Goal: Task Accomplishment & Management: Manage account settings

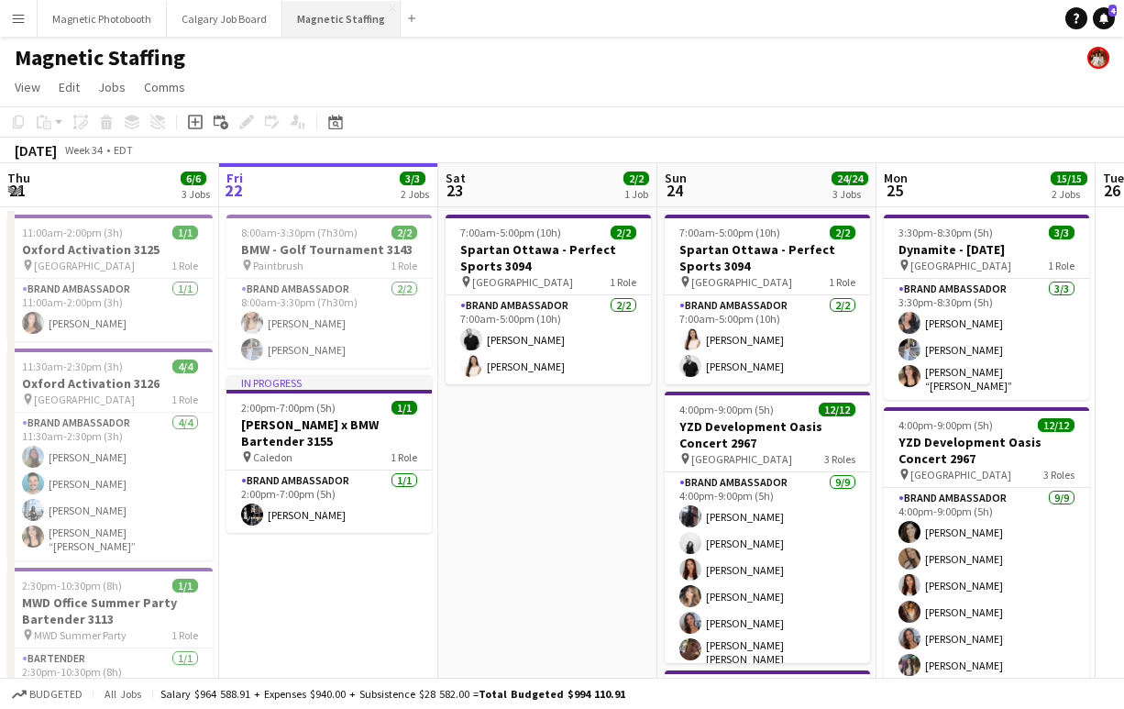
scroll to position [0, 385]
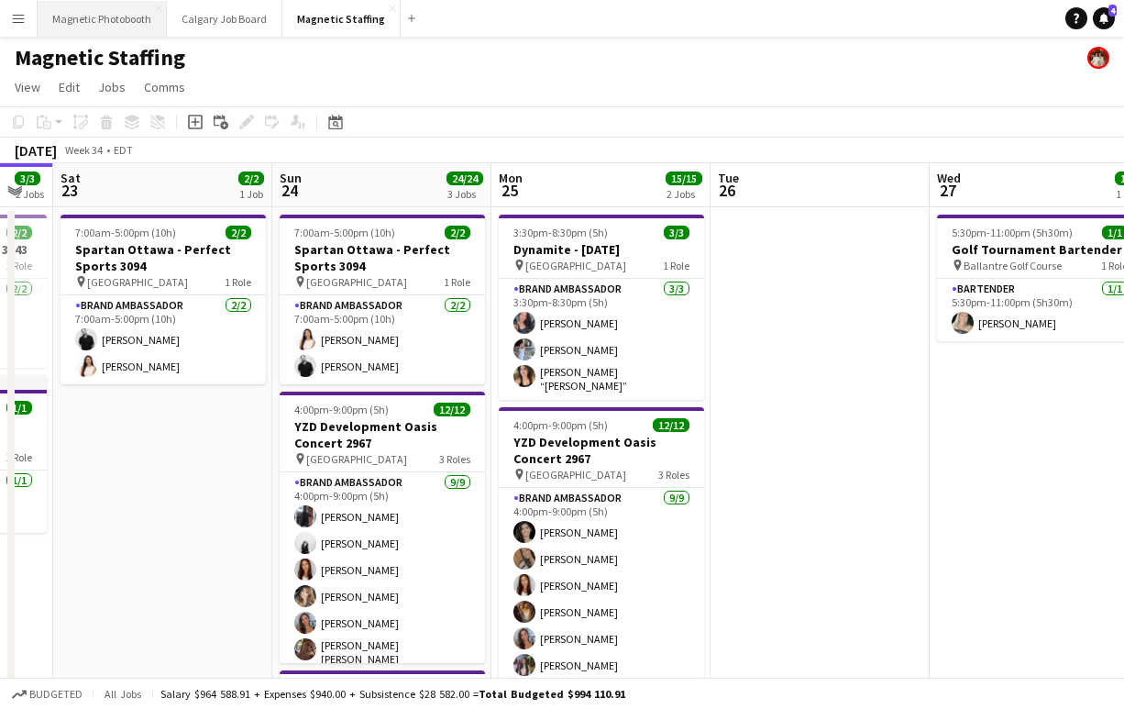
click at [99, 24] on button "Magnetic Photobooth Close" at bounding box center [102, 19] width 129 height 36
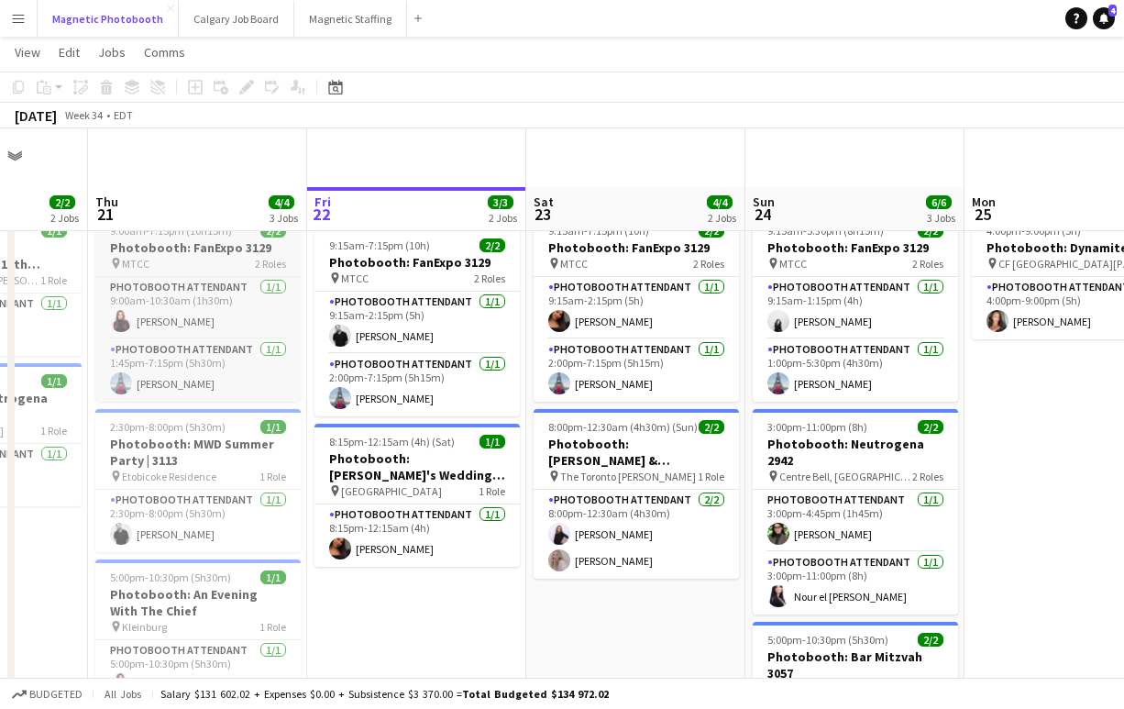
scroll to position [114, 0]
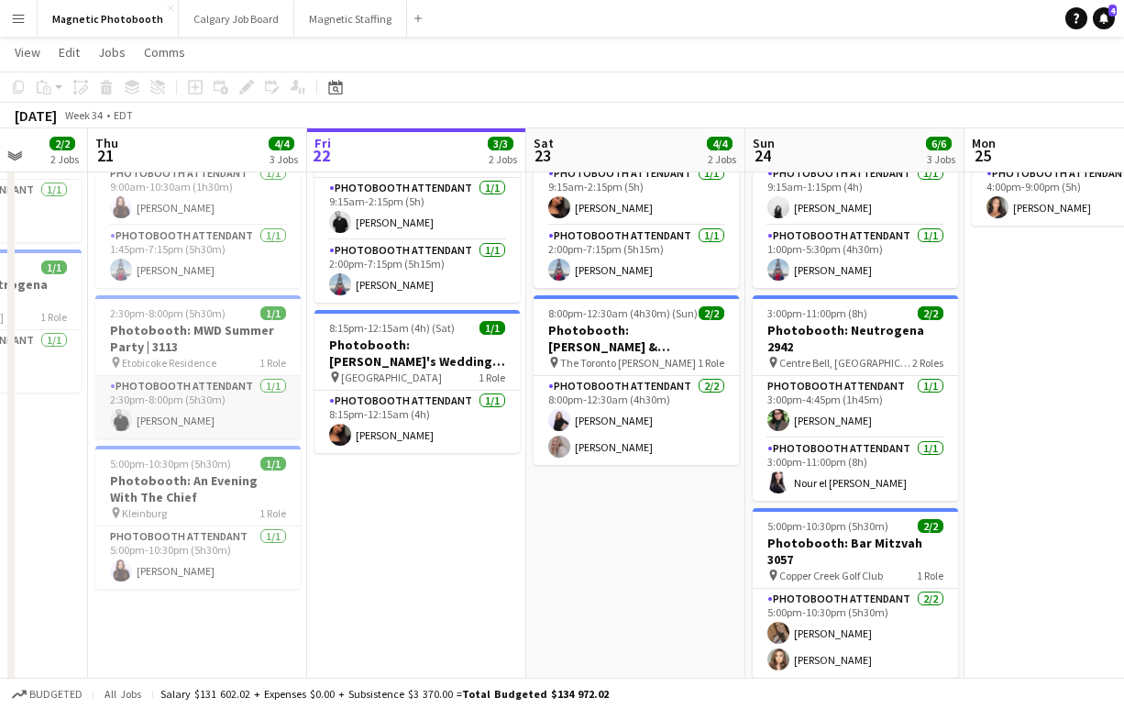
click at [157, 417] on app-card-role "Photobooth Attendant [DATE] 2:30pm-8:00pm (5h30m) [PERSON_NAME]" at bounding box center [197, 407] width 205 height 62
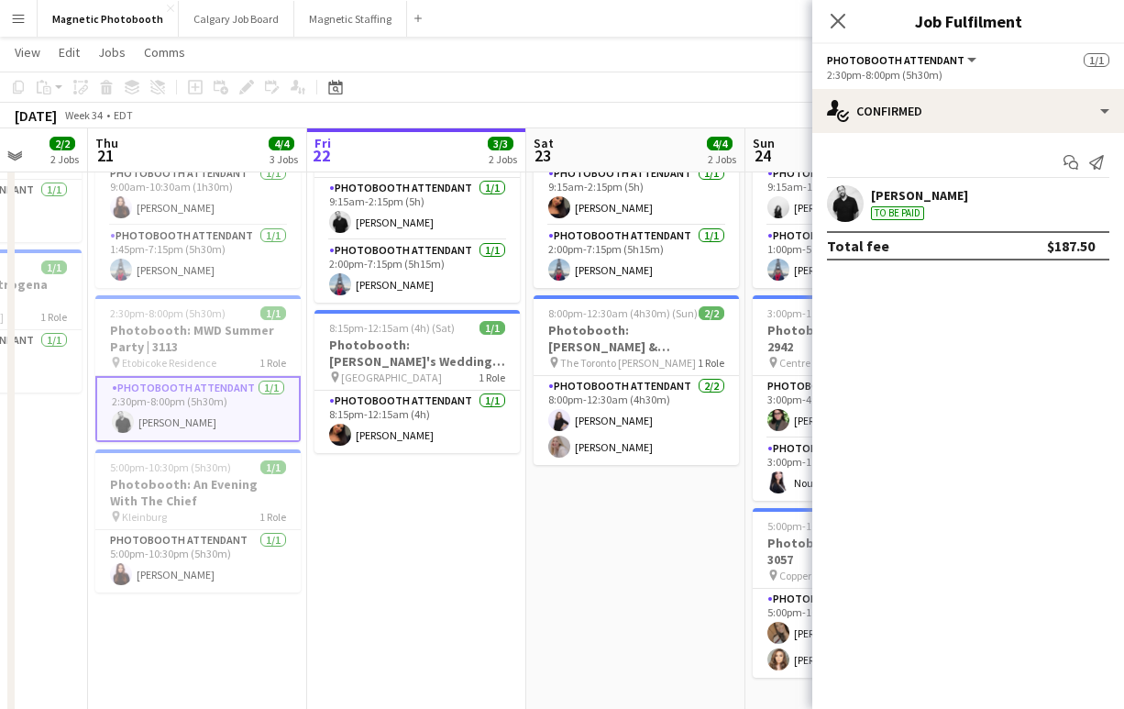
click at [951, 193] on div "[PERSON_NAME]" at bounding box center [919, 195] width 97 height 17
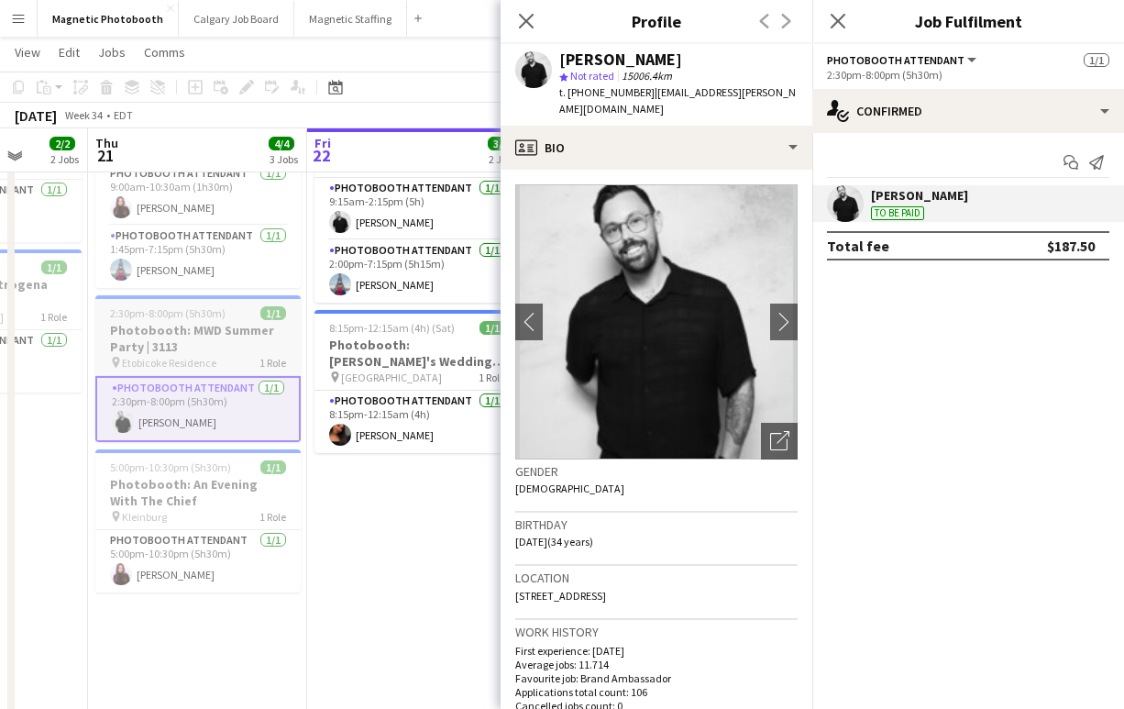
click at [211, 314] on span "2:30pm-8:00pm (5h30m)" at bounding box center [168, 313] width 116 height 14
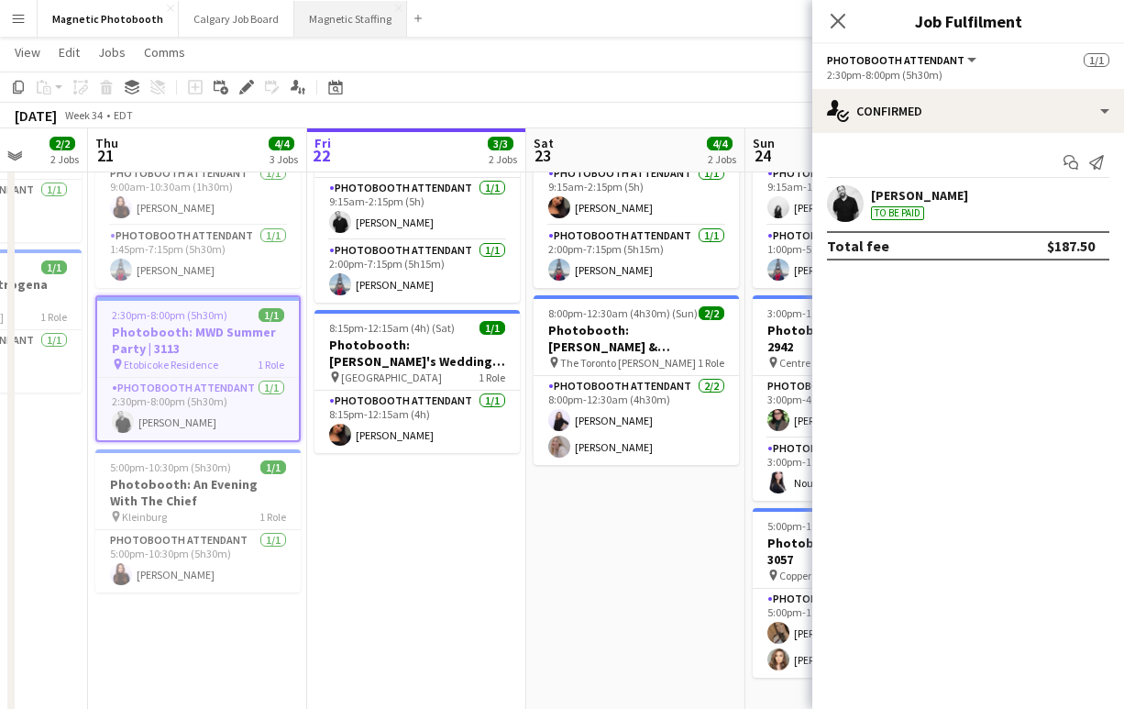
click at [323, 30] on button "Magnetic Staffing Close" at bounding box center [350, 19] width 113 height 36
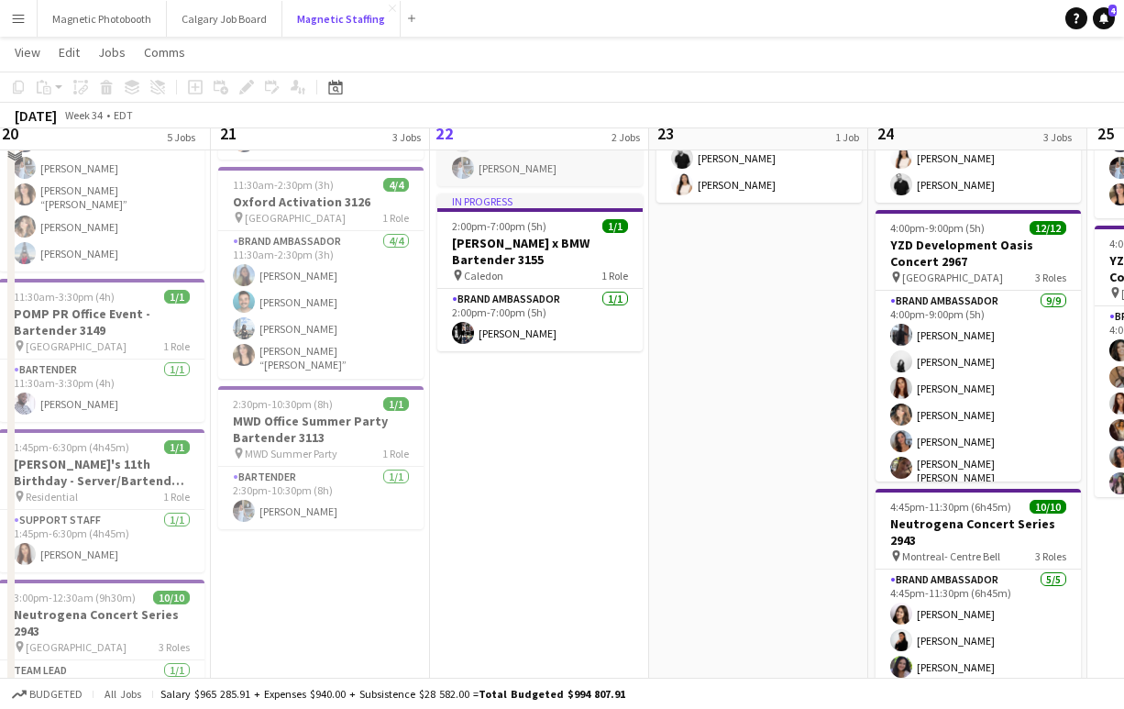
scroll to position [185, 0]
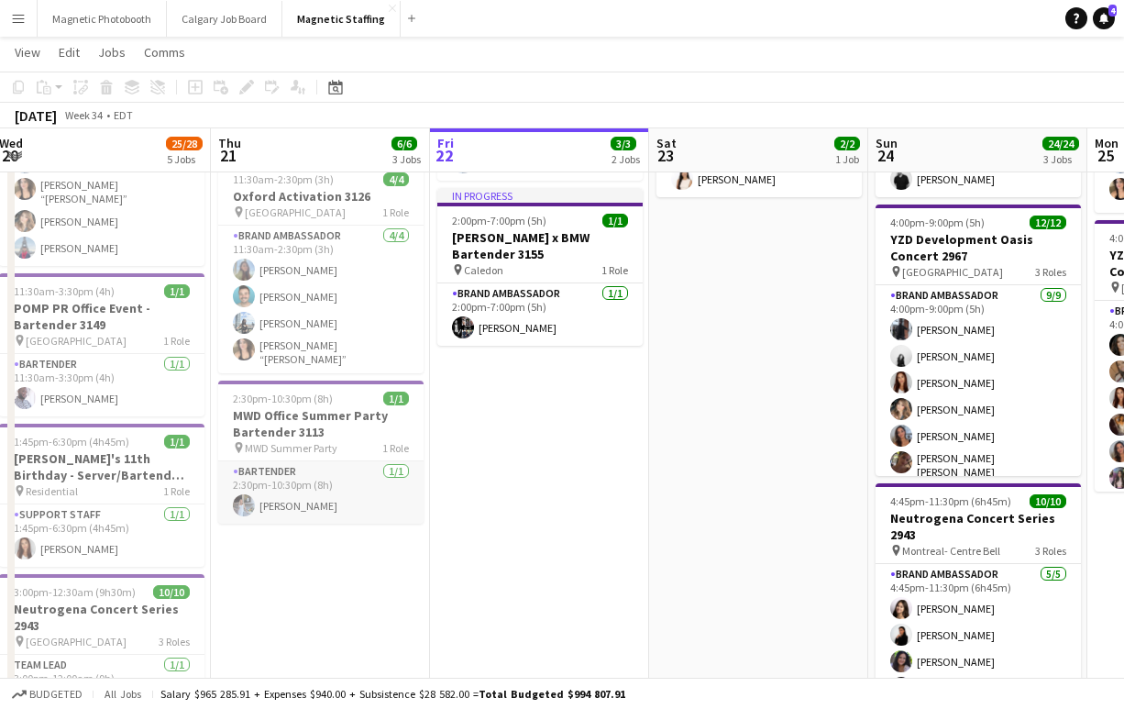
click at [303, 505] on app-card-role "Bartender [DATE] 2:30pm-10:30pm (8h) [PERSON_NAME]" at bounding box center [320, 492] width 205 height 62
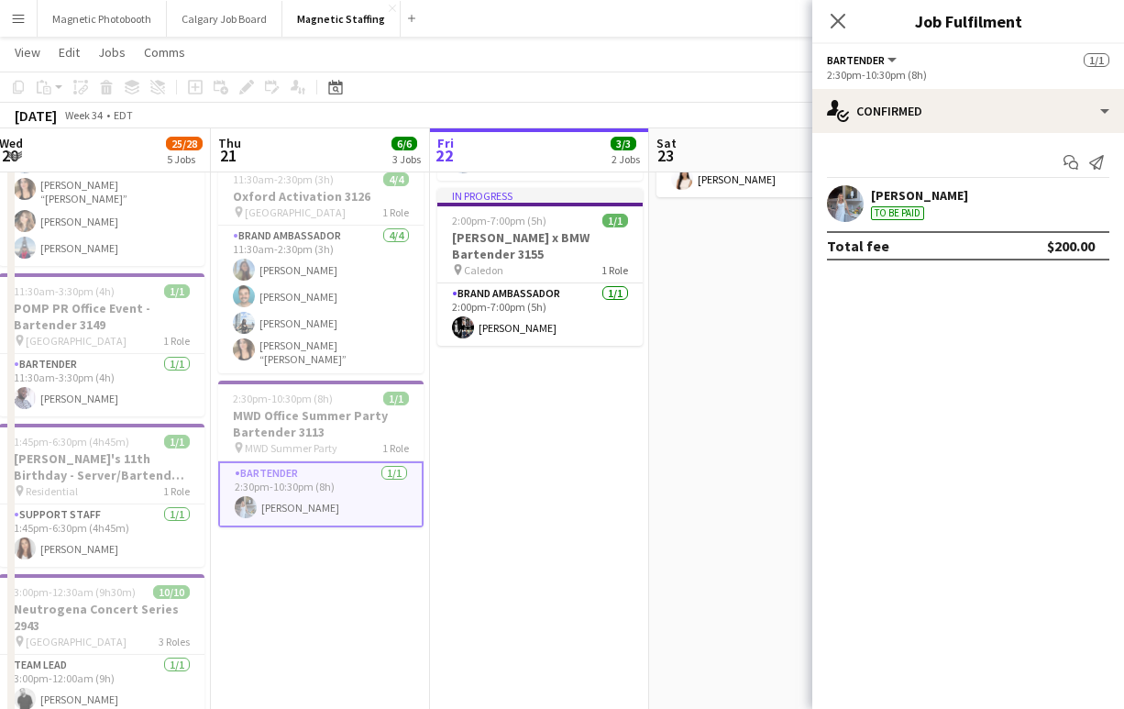
click at [954, 198] on div "[PERSON_NAME]" at bounding box center [919, 195] width 97 height 17
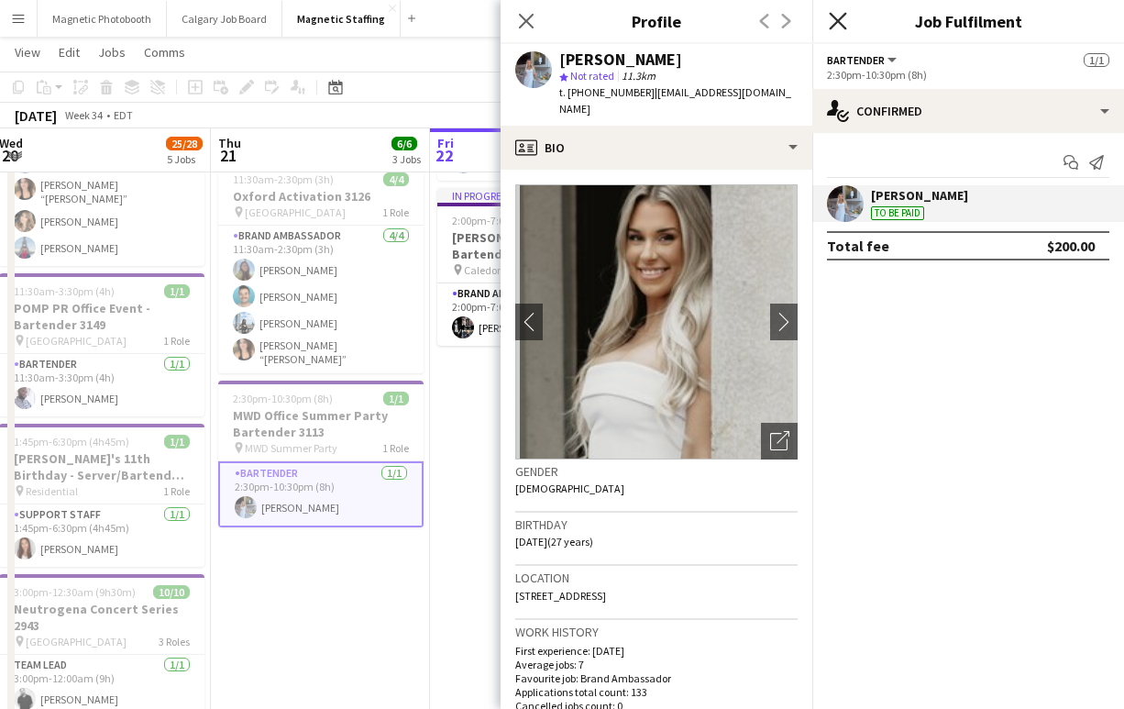
click at [841, 20] on icon "Close pop-in" at bounding box center [837, 20] width 17 height 17
